Goal: Task Accomplishment & Management: Manage account settings

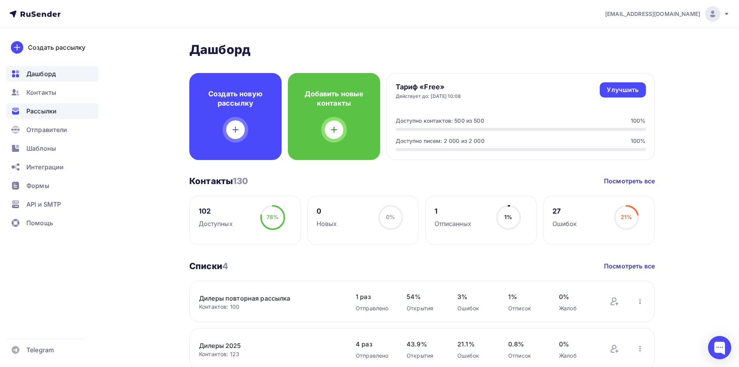
click at [44, 111] on span "Рассылки" at bounding box center [41, 110] width 30 height 9
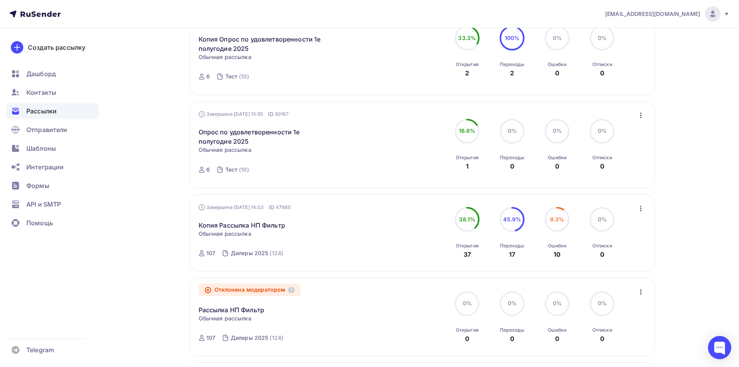
scroll to position [349, 0]
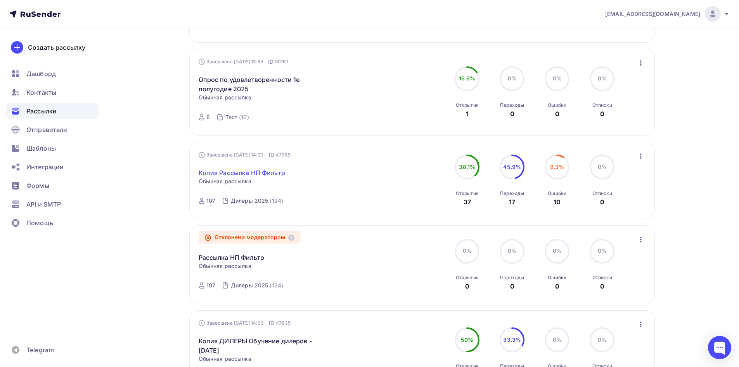
click at [246, 175] on link "Копия Рассылка НП Фильтр" at bounding box center [242, 172] width 87 height 9
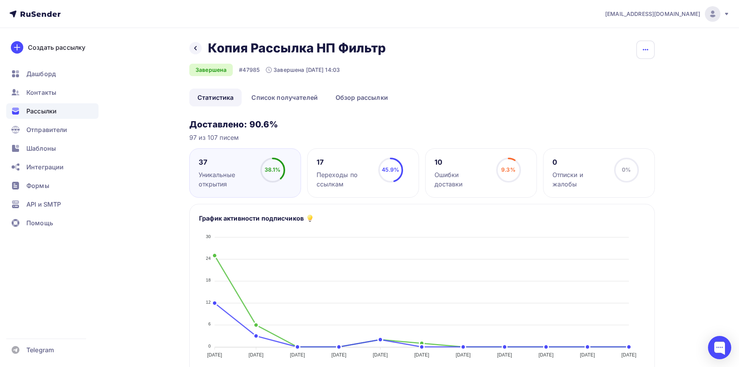
click at [651, 48] on button "button" at bounding box center [646, 49] width 19 height 19
click at [344, 98] on link "Обзор рассылки" at bounding box center [362, 97] width 69 height 18
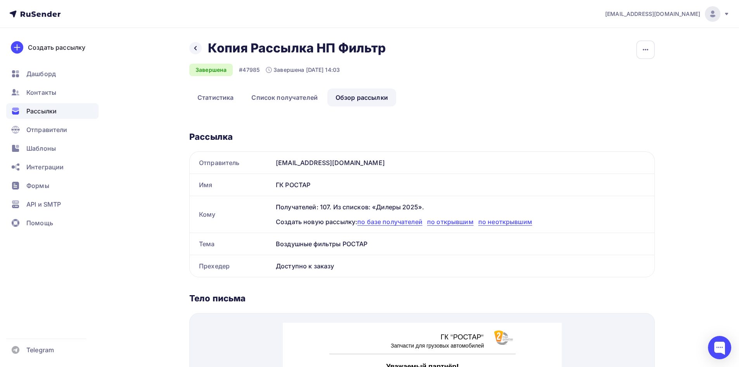
drag, startPoint x: 276, startPoint y: 245, endPoint x: 371, endPoint y: 238, distance: 95.3
click at [371, 238] on div "Воздушные фильтры РОСТАР" at bounding box center [464, 244] width 382 height 22
copy div "Воздушные фильтры РОСТАР"
click at [665, 90] on div "Назад Копия Рассылка НП Фильтр Копия Рассылка НП Фильтр Завершена #47985 Заверш…" at bounding box center [370, 341] width 636 height 627
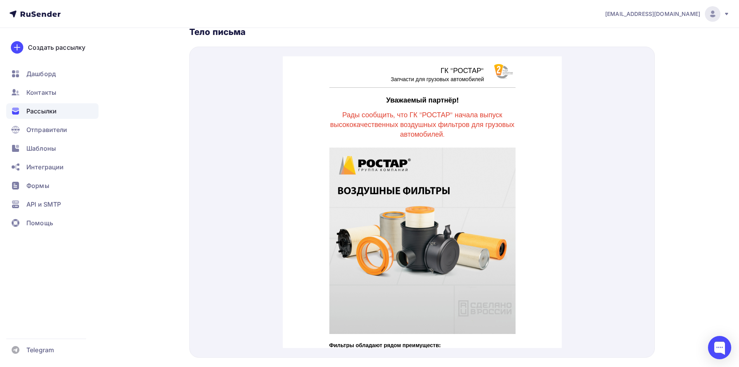
scroll to position [249, 0]
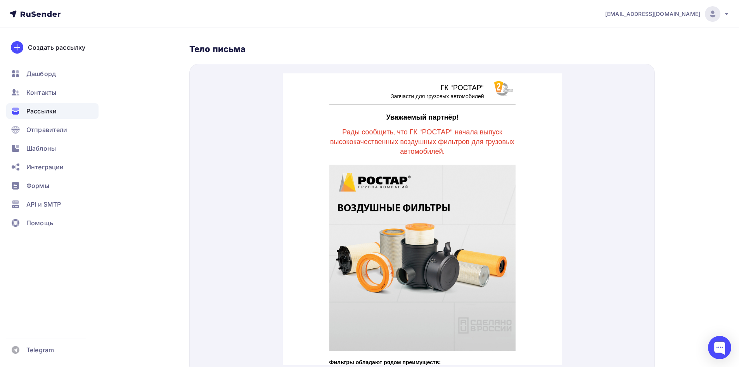
click at [40, 109] on span "Рассылки" at bounding box center [41, 110] width 30 height 9
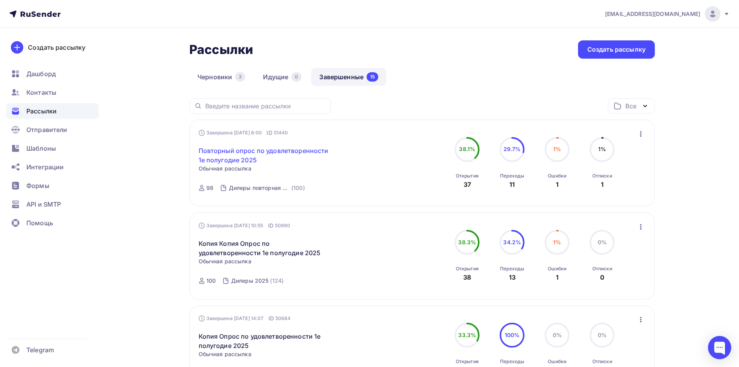
click at [286, 154] on link "Повторный опрос по удовлетворенности 1е полугодие 2025" at bounding box center [265, 155] width 133 height 19
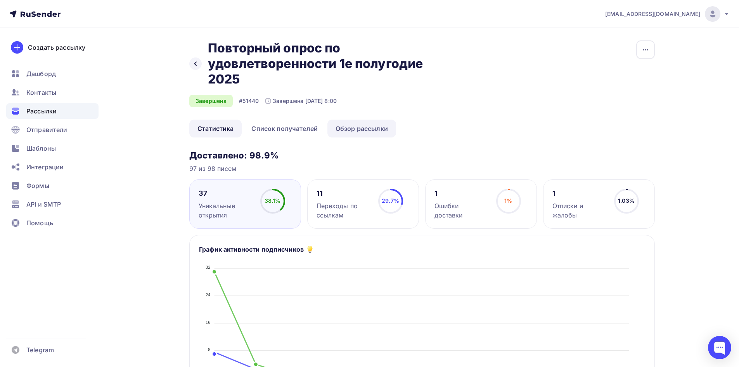
click at [354, 126] on link "Обзор рассылки" at bounding box center [362, 129] width 69 height 18
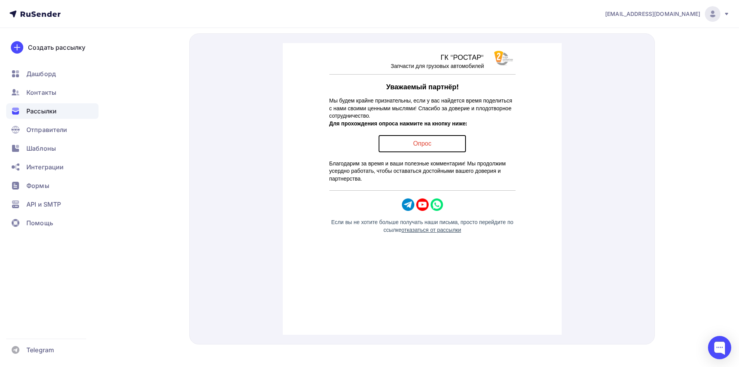
scroll to position [272, 0]
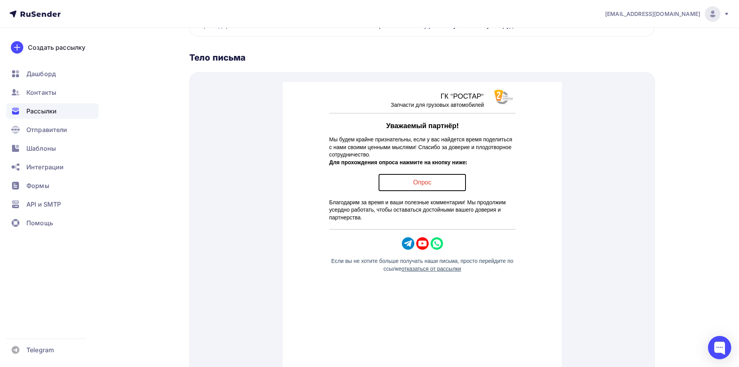
click at [50, 114] on span "Рассылки" at bounding box center [41, 110] width 30 height 9
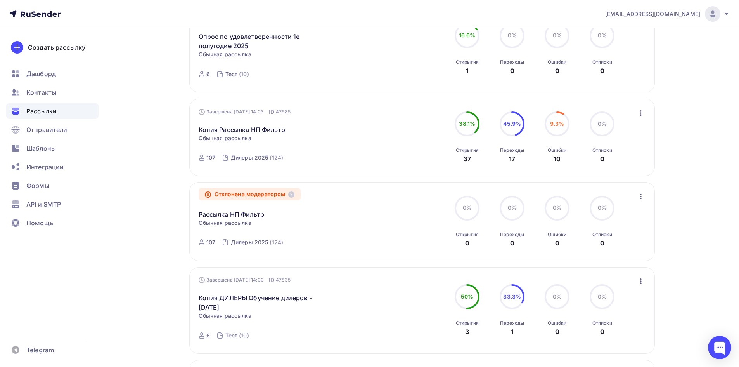
scroll to position [388, 0]
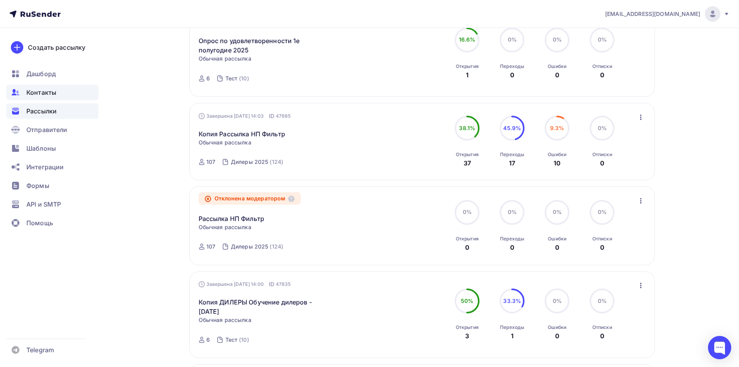
click at [45, 92] on span "Контакты" at bounding box center [41, 92] width 30 height 9
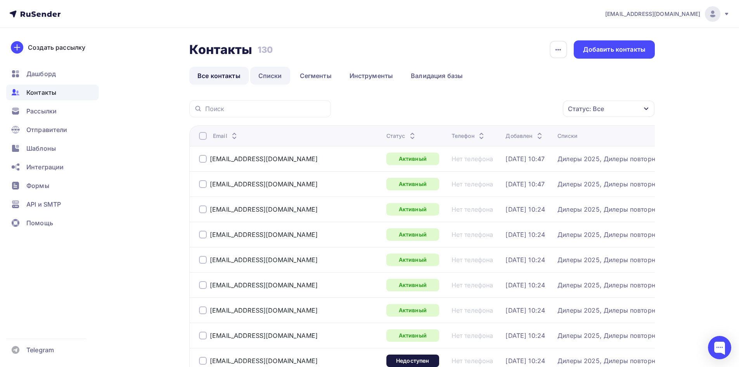
click at [267, 77] on link "Списки" at bounding box center [270, 76] width 40 height 18
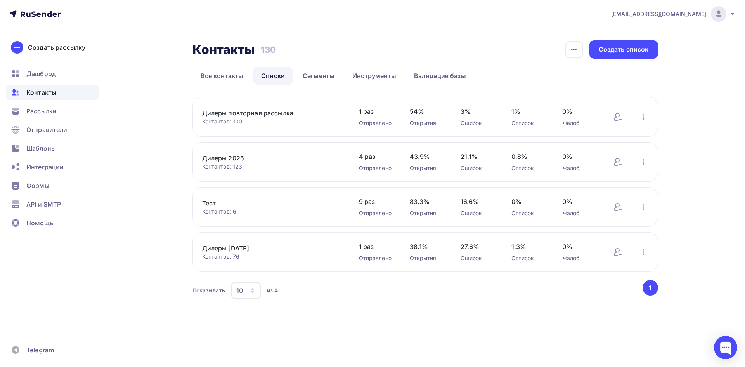
click at [213, 202] on link "Тест" at bounding box center [268, 202] width 132 height 9
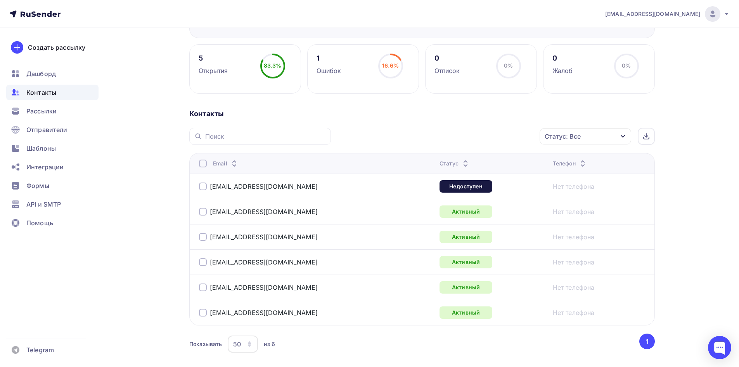
scroll to position [99, 0]
click at [49, 95] on span "Контакты" at bounding box center [41, 92] width 30 height 9
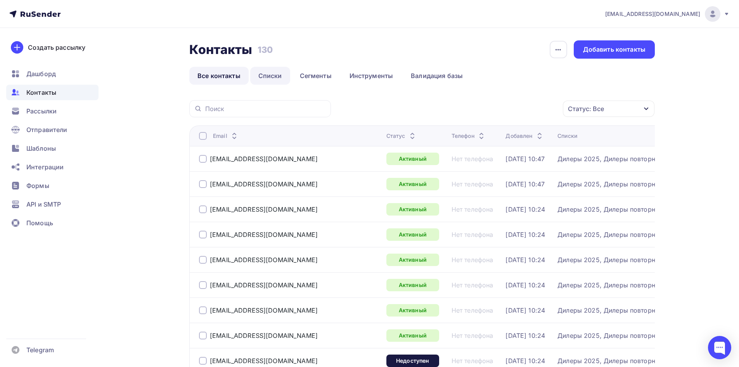
click at [272, 78] on link "Списки" at bounding box center [270, 76] width 40 height 18
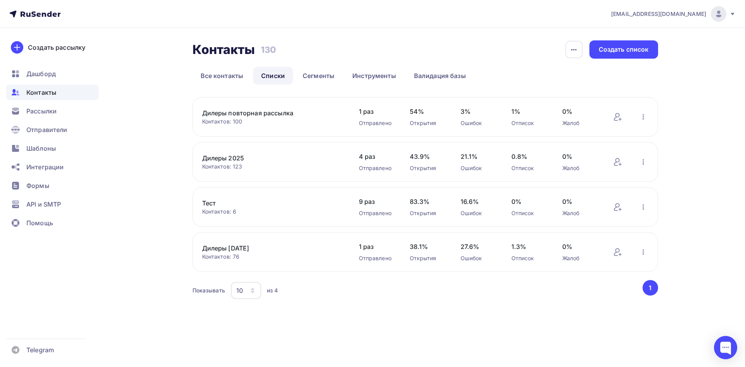
click at [233, 156] on link "Дилеры 2025" at bounding box center [268, 157] width 132 height 9
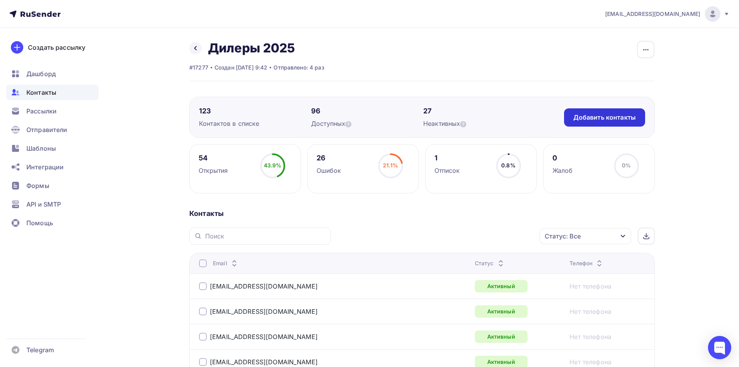
click at [608, 116] on div "Добавить контакты" at bounding box center [605, 117] width 62 height 9
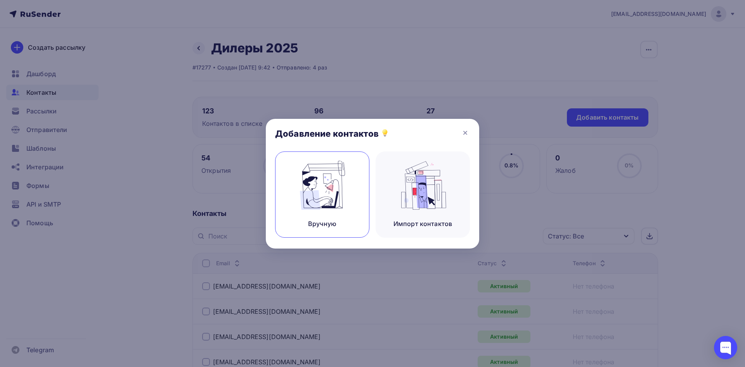
click at [328, 174] on img at bounding box center [323, 185] width 52 height 49
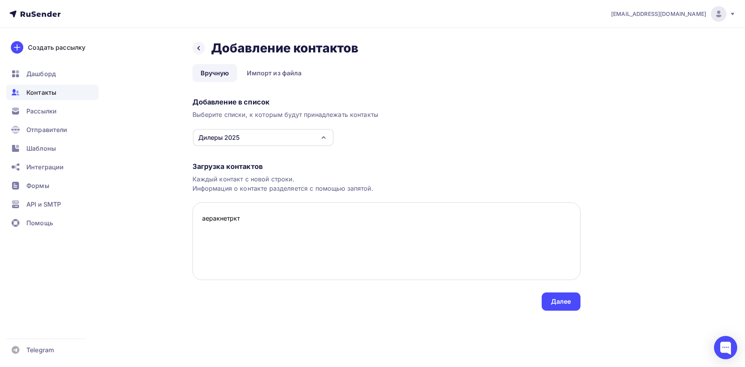
type textarea "аеракнетркте"
click at [243, 234] on textarea "аеракнетркте" at bounding box center [387, 241] width 388 height 78
drag, startPoint x: 258, startPoint y: 222, endPoint x: 88, endPoint y: 229, distance: 169.8
click at [88, 229] on div "[EMAIL_ADDRESS][DOMAIN_NAME] Аккаунт Тарифы Выйти Создать рассылку [GEOGRAPHIC_…" at bounding box center [372, 171] width 745 height 342
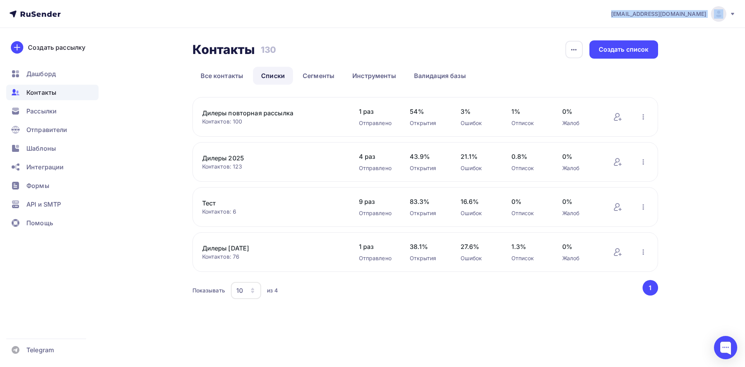
drag, startPoint x: 650, startPoint y: 13, endPoint x: 715, endPoint y: 16, distance: 64.9
click at [715, 16] on div "[EMAIL_ADDRESS][DOMAIN_NAME] Аккаунт Тарифы Выйти" at bounding box center [669, 14] width 133 height 16
copy div "[EMAIL_ADDRESS][DOMAIN_NAME]"
click at [163, 241] on div "Контакты Контакты 130 130 История импорта Создать список Все контакты Списки Се…" at bounding box center [373, 180] width 636 height 304
